Goal: Book appointment/travel/reservation

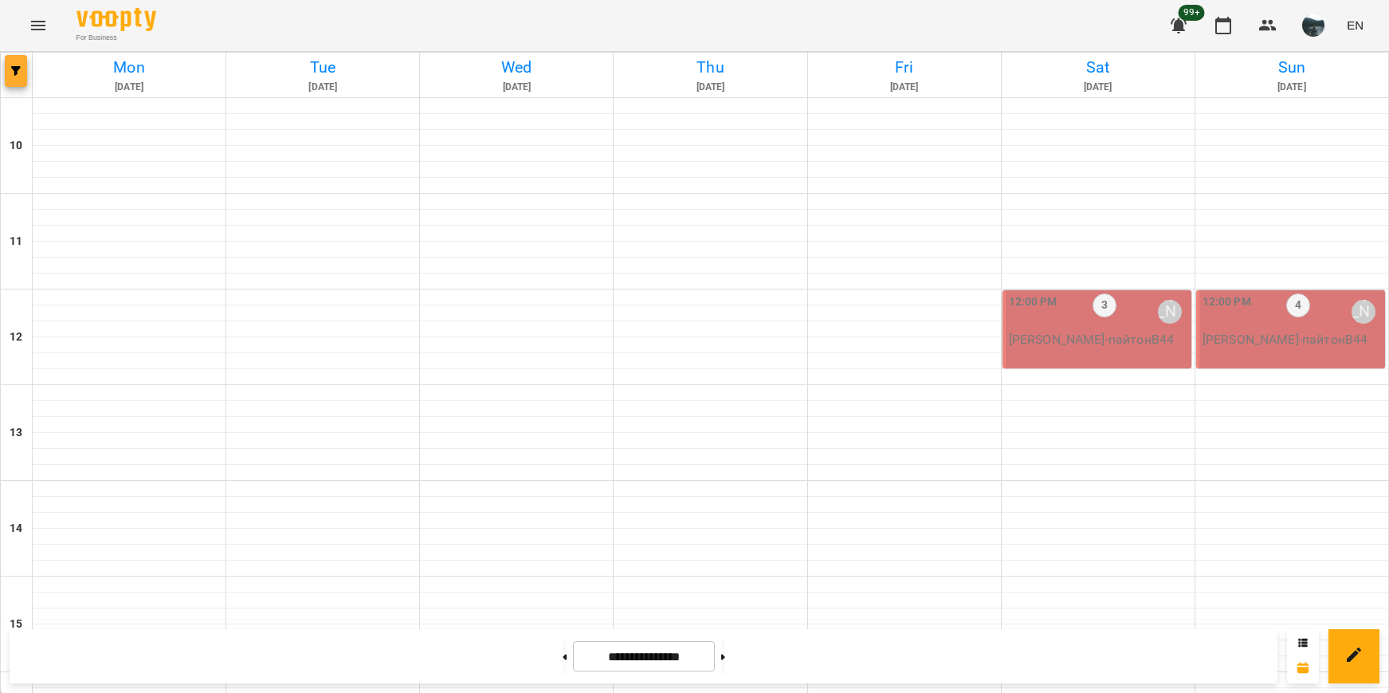
click at [25, 61] on button "button" at bounding box center [16, 71] width 22 height 32
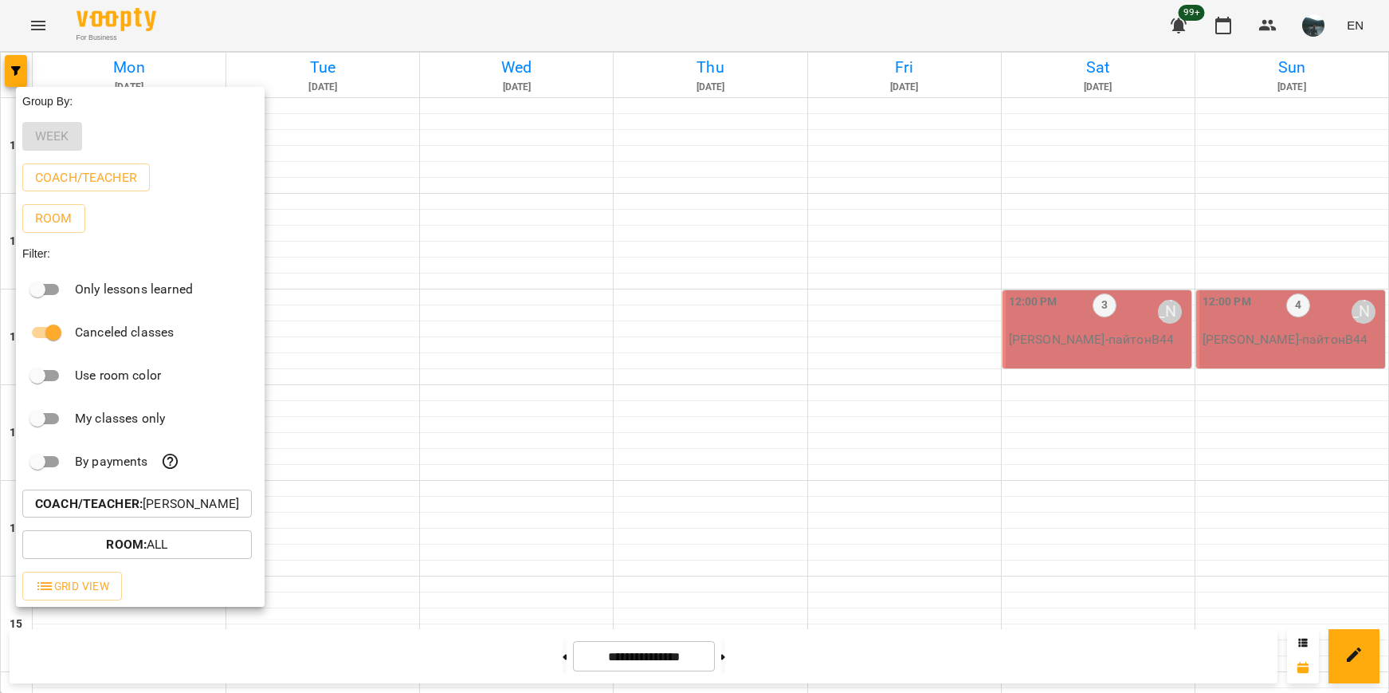
click at [170, 513] on p "Coach/Teacher : [PERSON_NAME]" at bounding box center [137, 503] width 204 height 19
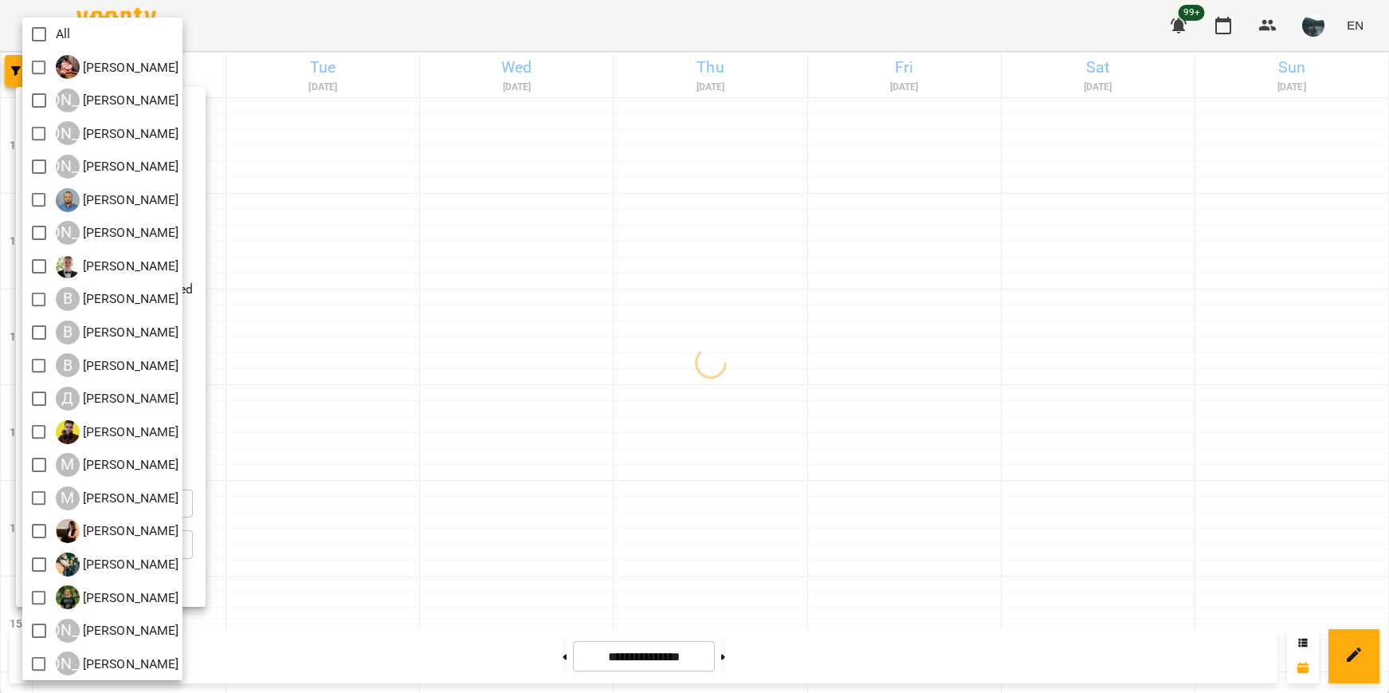
scroll to position [3, 0]
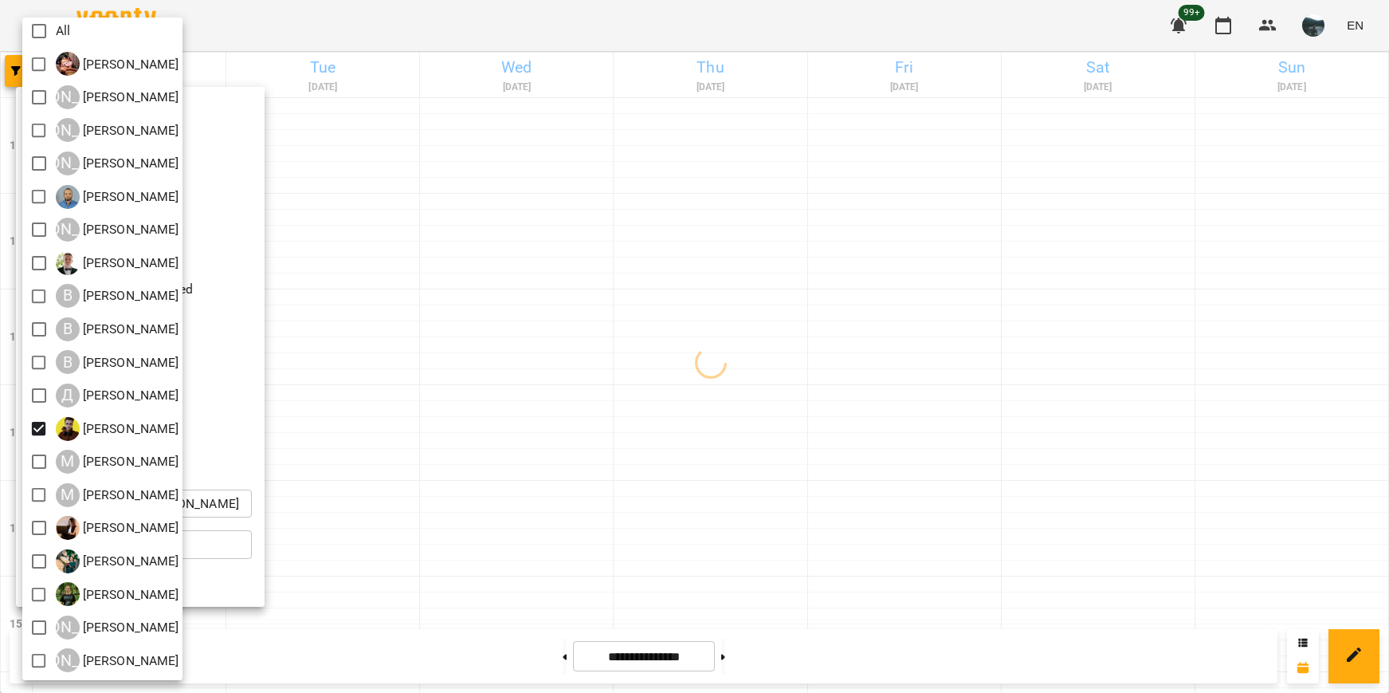
click at [547, 480] on div at bounding box center [694, 346] width 1389 height 693
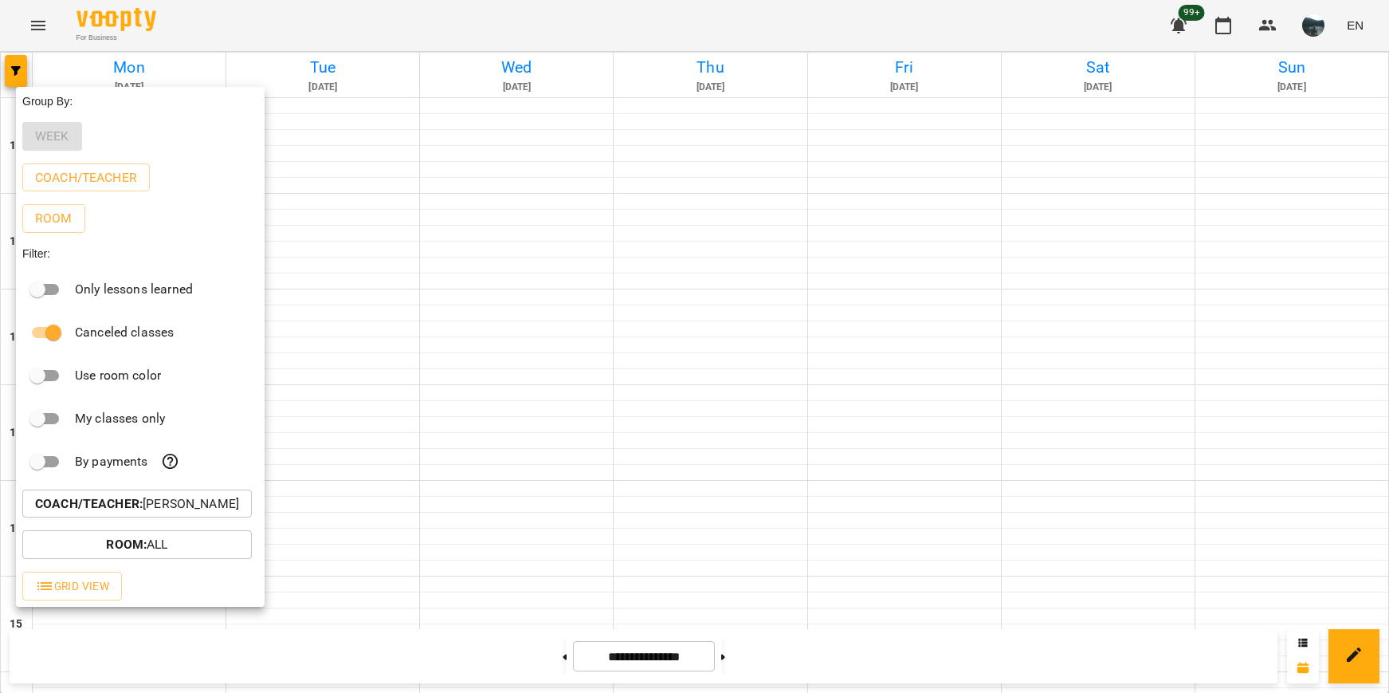
click at [574, 482] on div at bounding box center [694, 346] width 1389 height 693
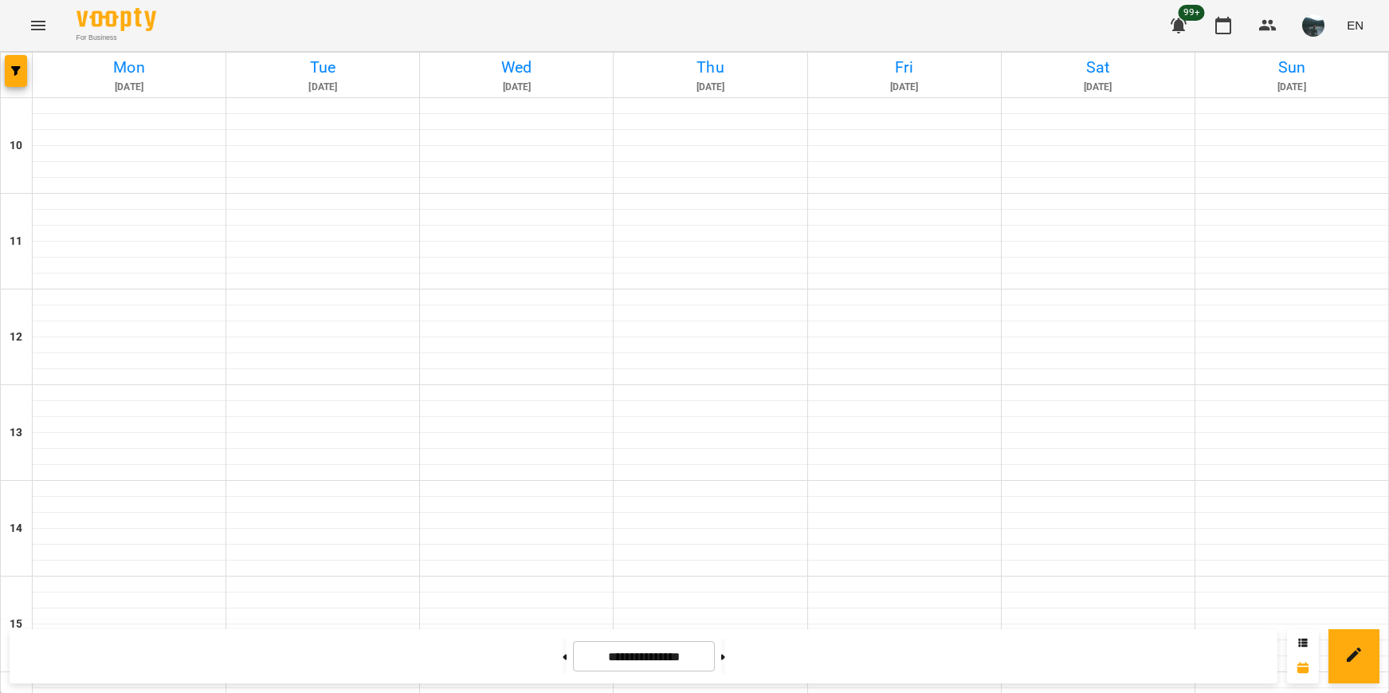
scroll to position [717, 0]
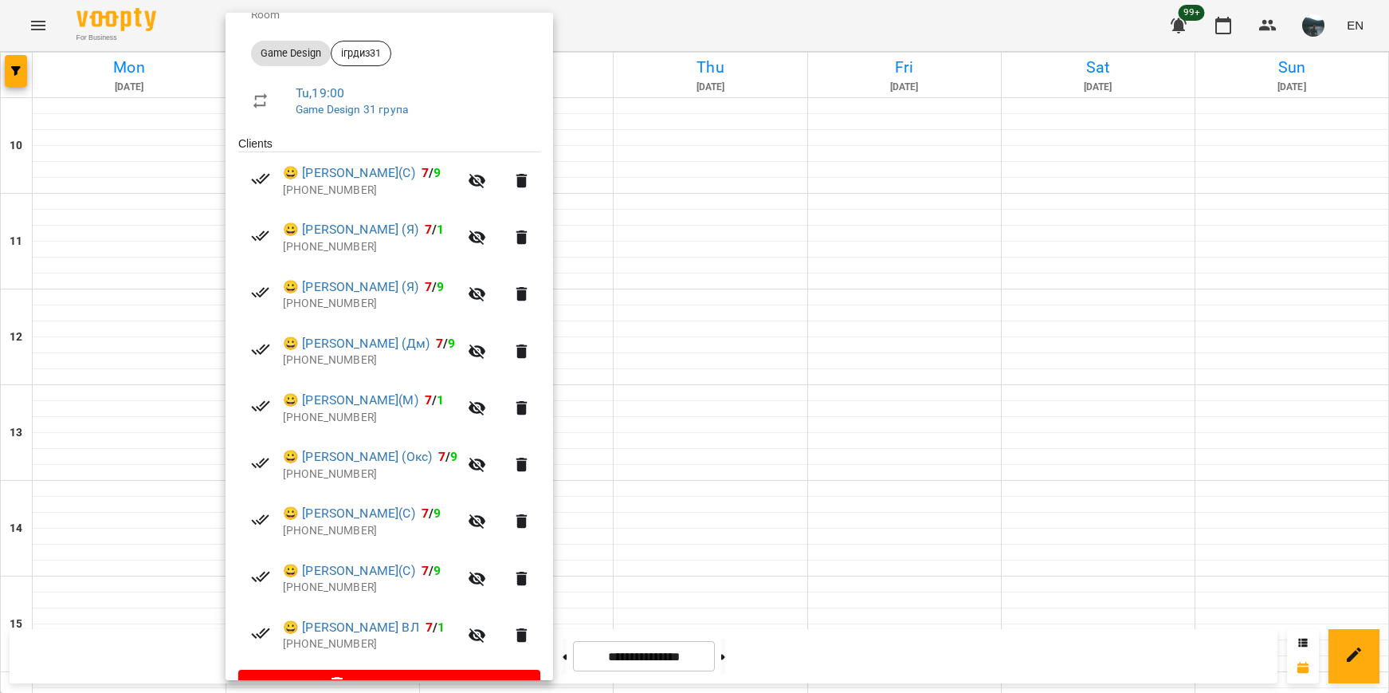
scroll to position [239, 0]
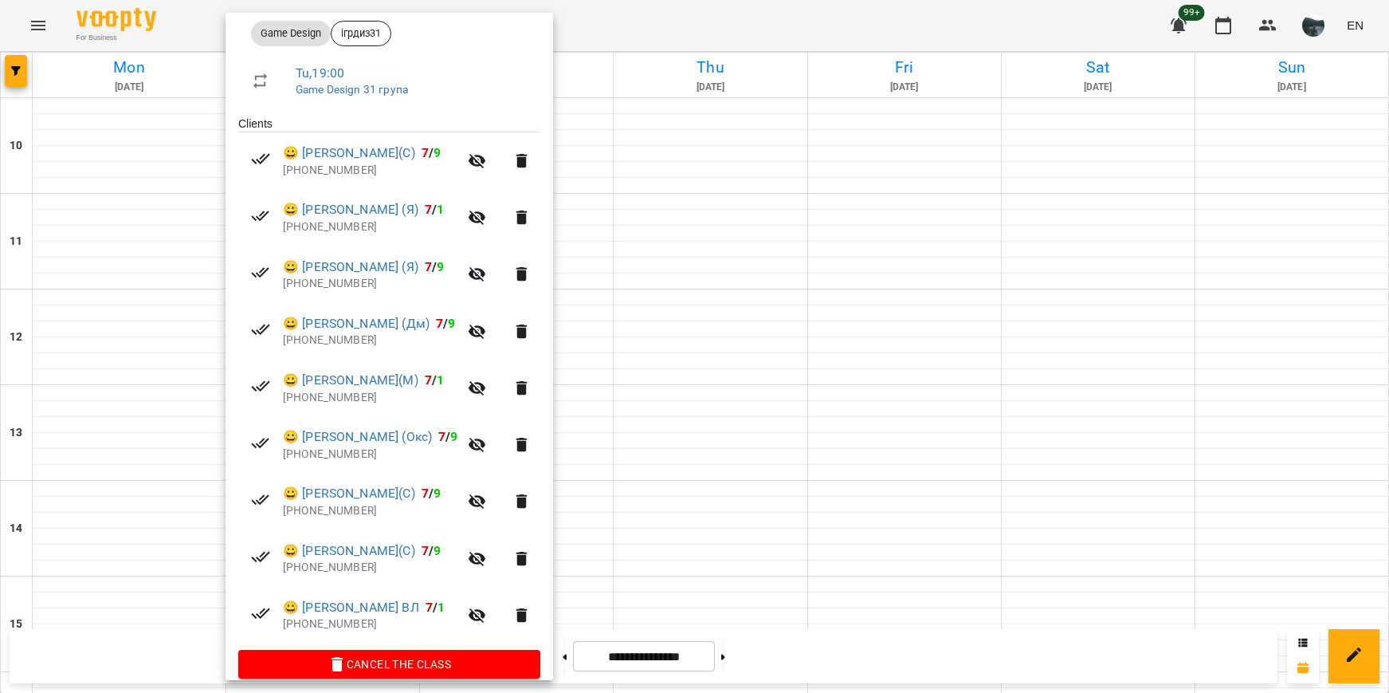
click at [740, 491] on div at bounding box center [694, 346] width 1389 height 693
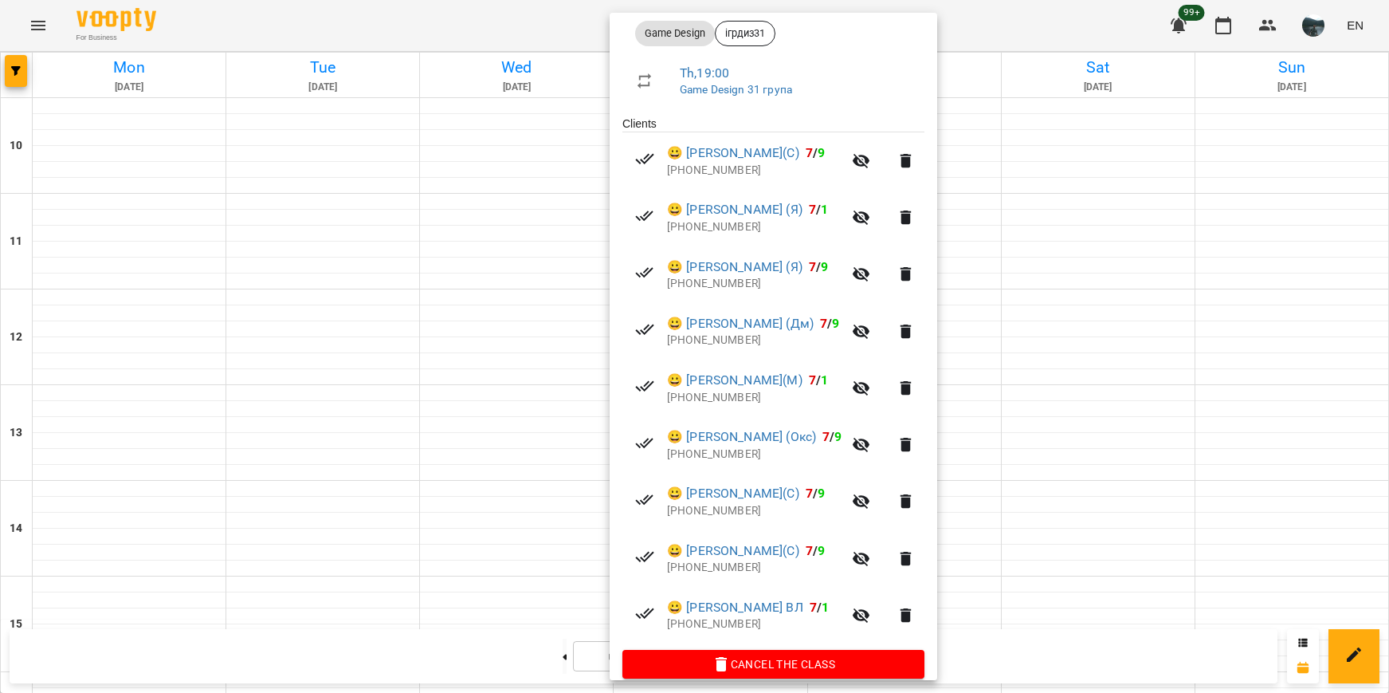
click at [1038, 441] on div at bounding box center [694, 346] width 1389 height 693
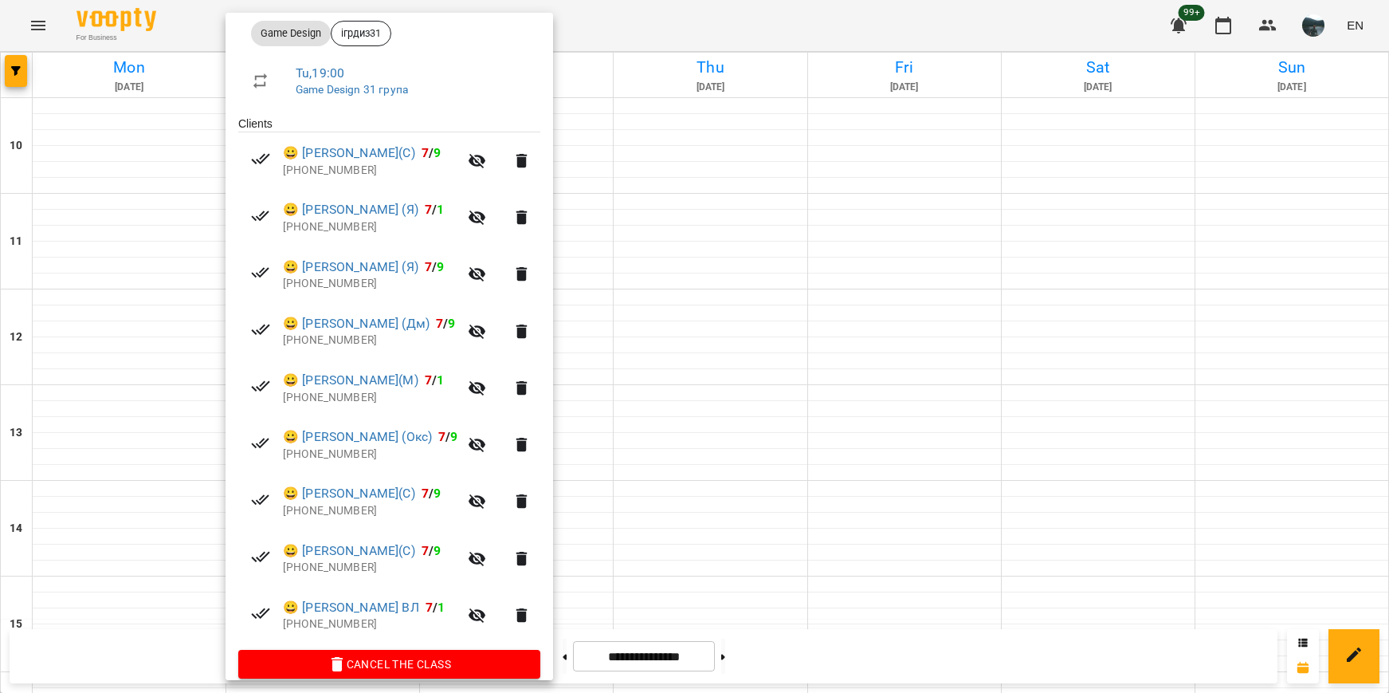
click at [696, 453] on div at bounding box center [694, 346] width 1389 height 693
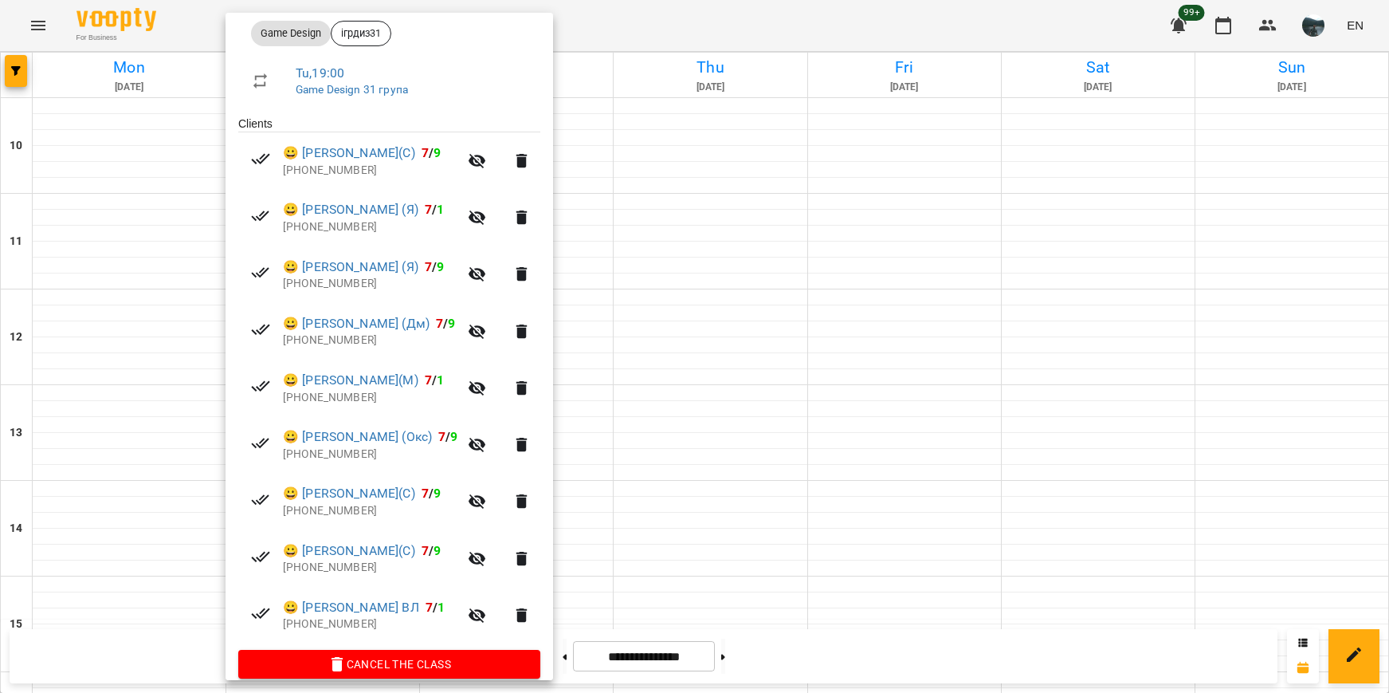
click at [730, 499] on div at bounding box center [694, 346] width 1389 height 693
